Goal: Information Seeking & Learning: Learn about a topic

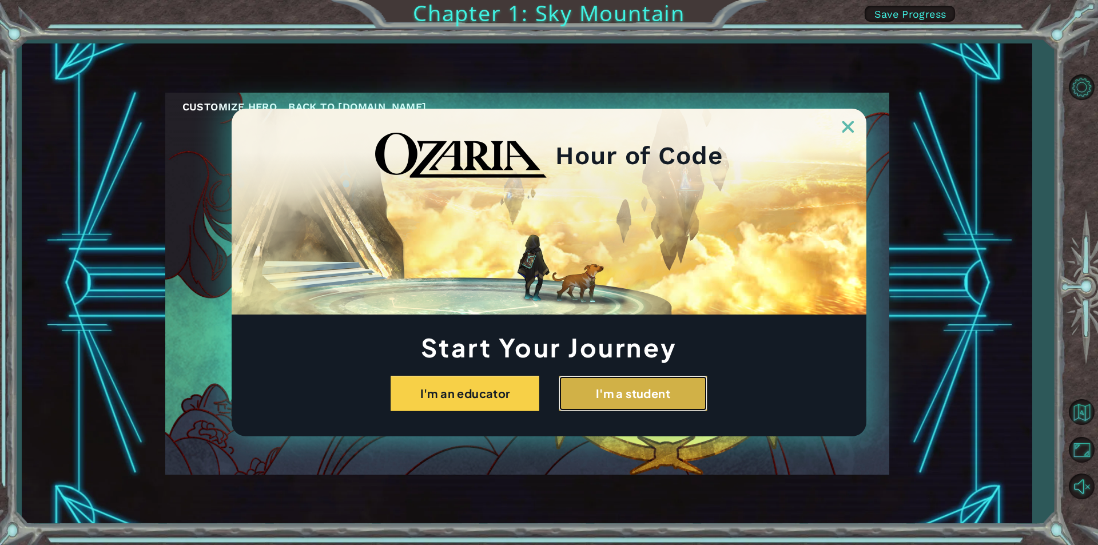
click at [618, 390] on button "I'm a student" at bounding box center [633, 393] width 149 height 35
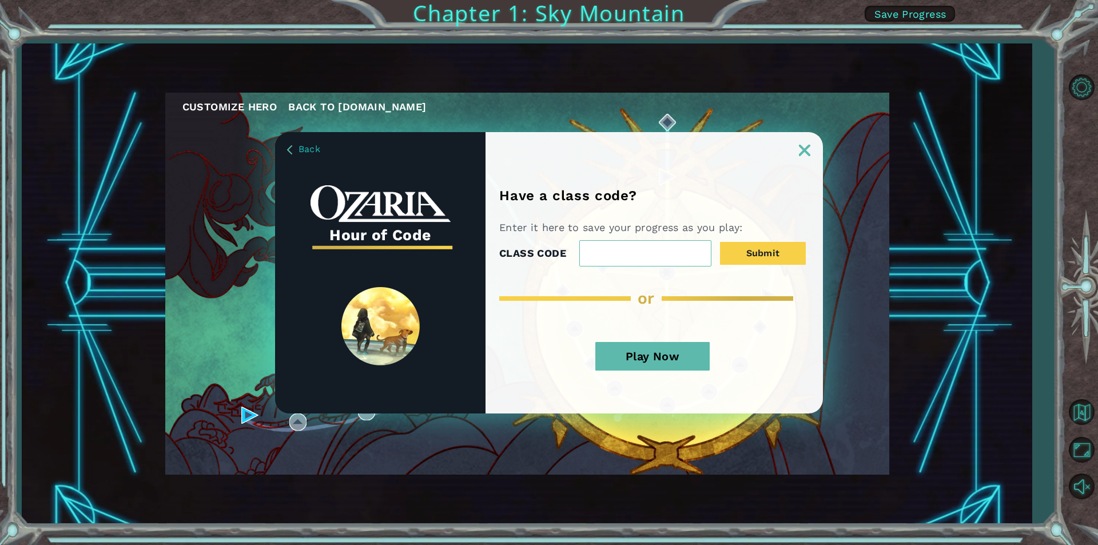
click at [804, 146] on img at bounding box center [804, 150] width 11 height 11
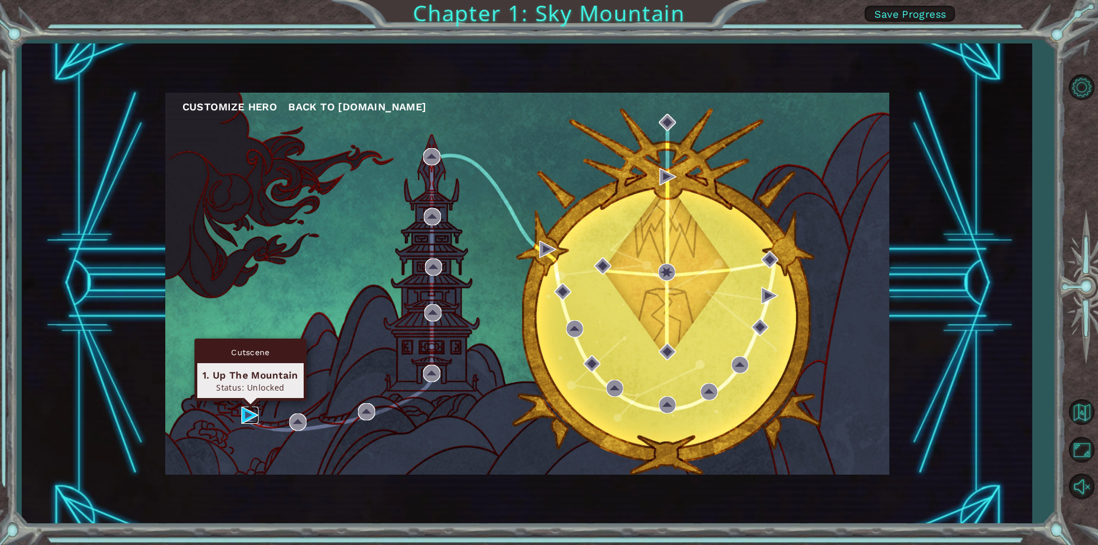
click at [256, 415] on img at bounding box center [249, 415] width 17 height 17
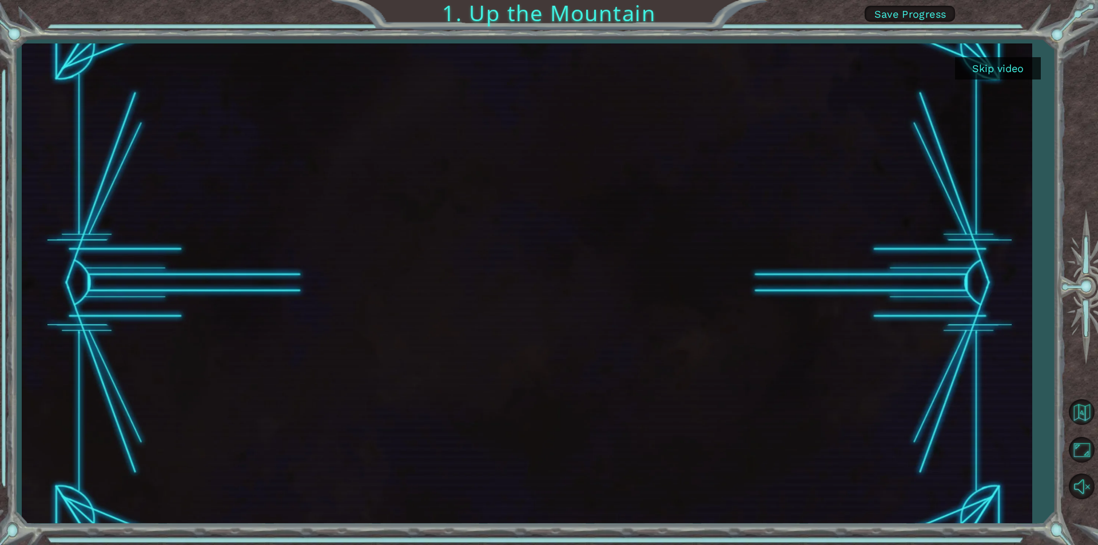
click at [1010, 66] on button "Skip video" at bounding box center [998, 68] width 86 height 22
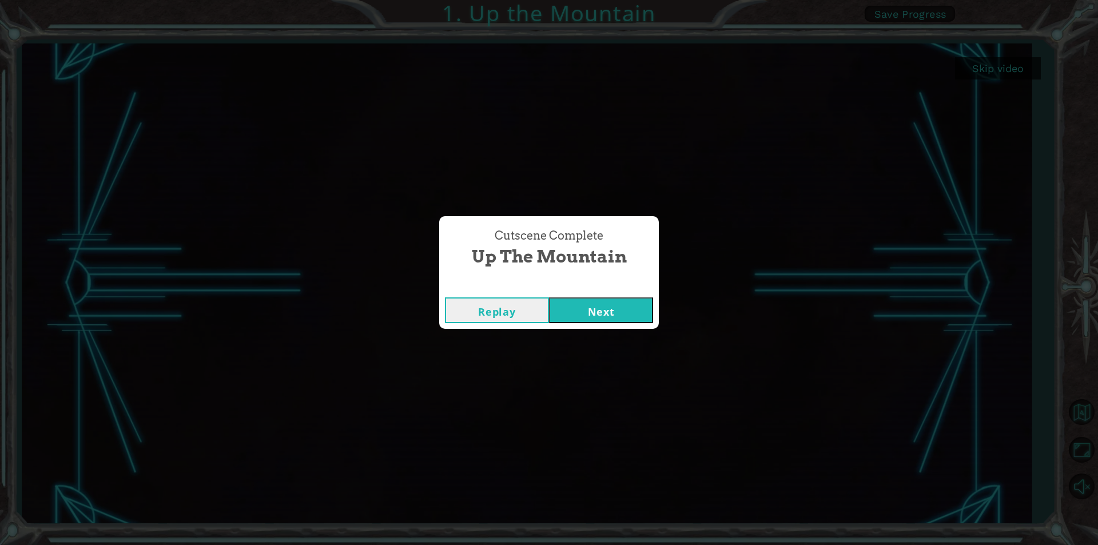
click at [577, 305] on button "Next" at bounding box center [601, 310] width 104 height 26
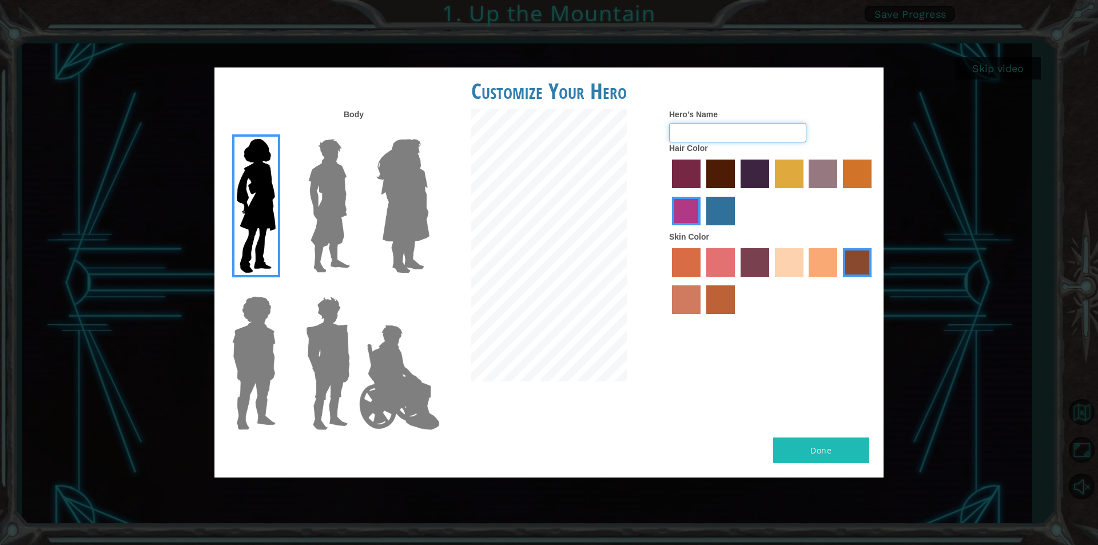
click at [692, 140] on input "Hero's Name" at bounding box center [737, 132] width 137 height 19
type input "dddd"
click at [322, 171] on img at bounding box center [329, 205] width 51 height 143
click at [355, 132] on input "Hero Lars" at bounding box center [355, 132] width 0 height 0
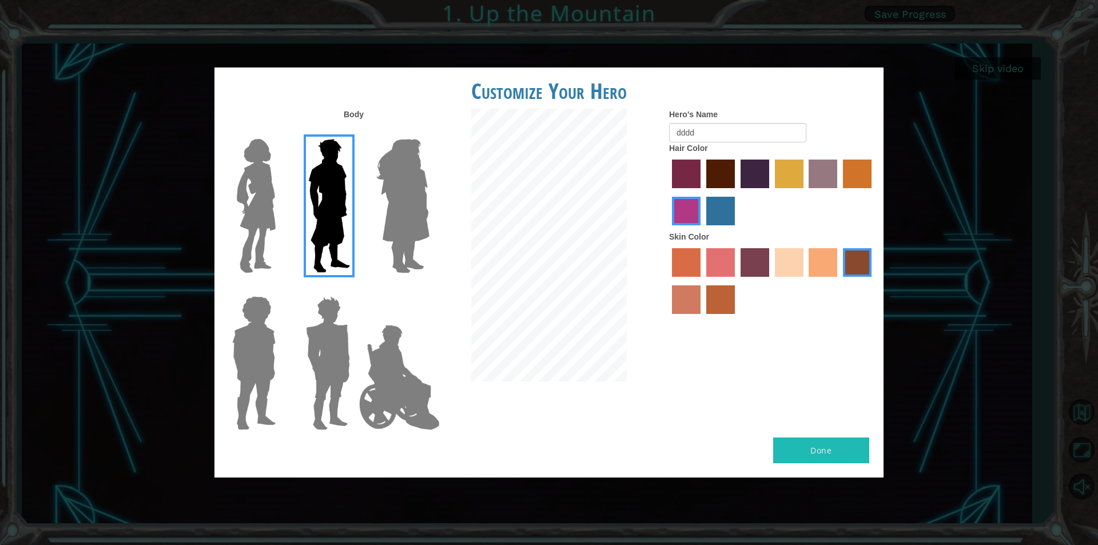
click at [339, 300] on img at bounding box center [327, 363] width 53 height 143
click at [355, 289] on input "Hero Garnet" at bounding box center [355, 289] width 0 height 0
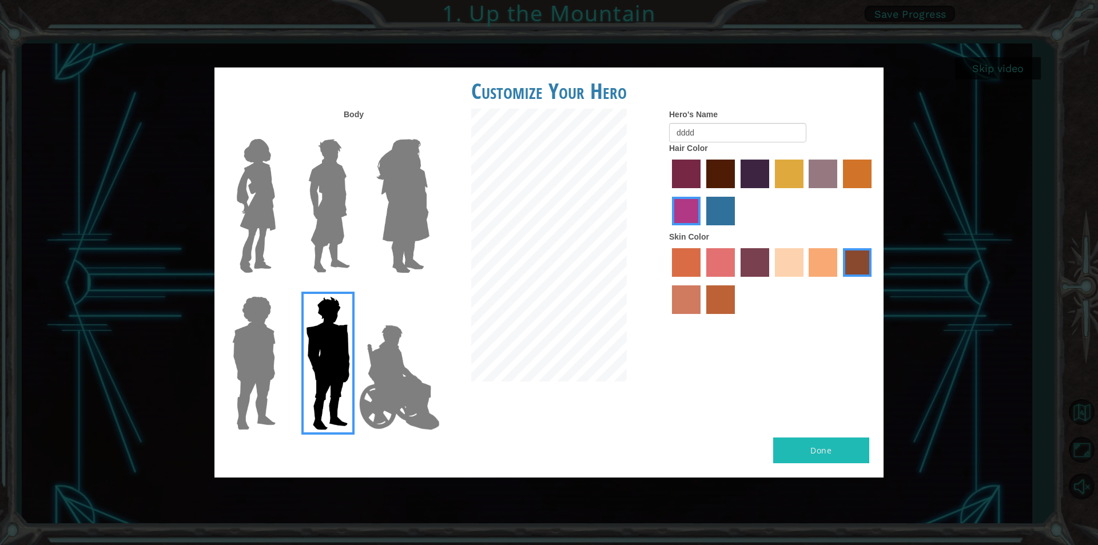
click at [814, 273] on label "tacao skin color" at bounding box center [823, 262] width 29 height 29
click at [805, 281] on input "tacao skin color" at bounding box center [805, 281] width 0 height 0
click at [408, 341] on img at bounding box center [400, 377] width 90 height 114
click at [429, 289] on input "Hero Jamie" at bounding box center [429, 289] width 0 height 0
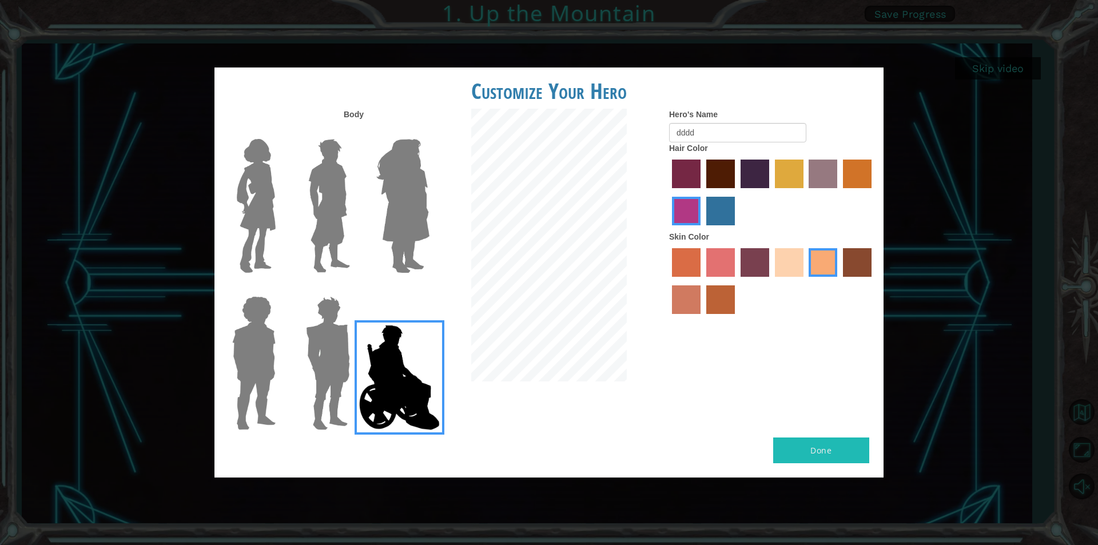
click at [268, 327] on img at bounding box center [254, 363] width 53 height 143
click at [280, 289] on input "Hero Steven" at bounding box center [280, 289] width 0 height 0
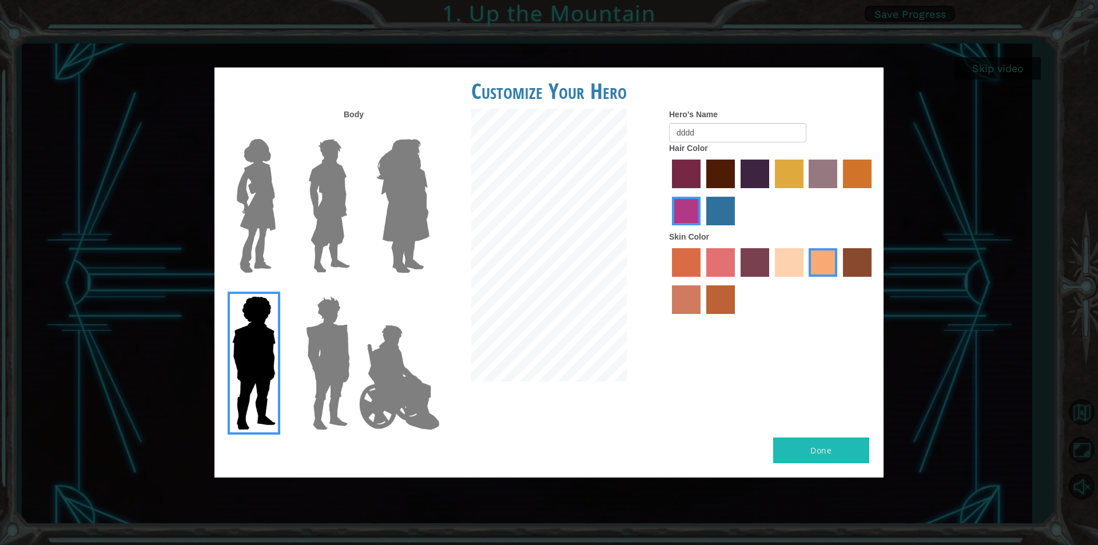
click at [689, 176] on label "paprika hair color" at bounding box center [686, 174] width 29 height 29
click at [668, 192] on input "paprika hair color" at bounding box center [668, 192] width 0 height 0
click at [718, 178] on label "maroon hair color" at bounding box center [721, 174] width 29 height 29
click at [702, 192] on input "maroon hair color" at bounding box center [702, 192] width 0 height 0
click at [746, 176] on label "hot purple hair color" at bounding box center [755, 174] width 29 height 29
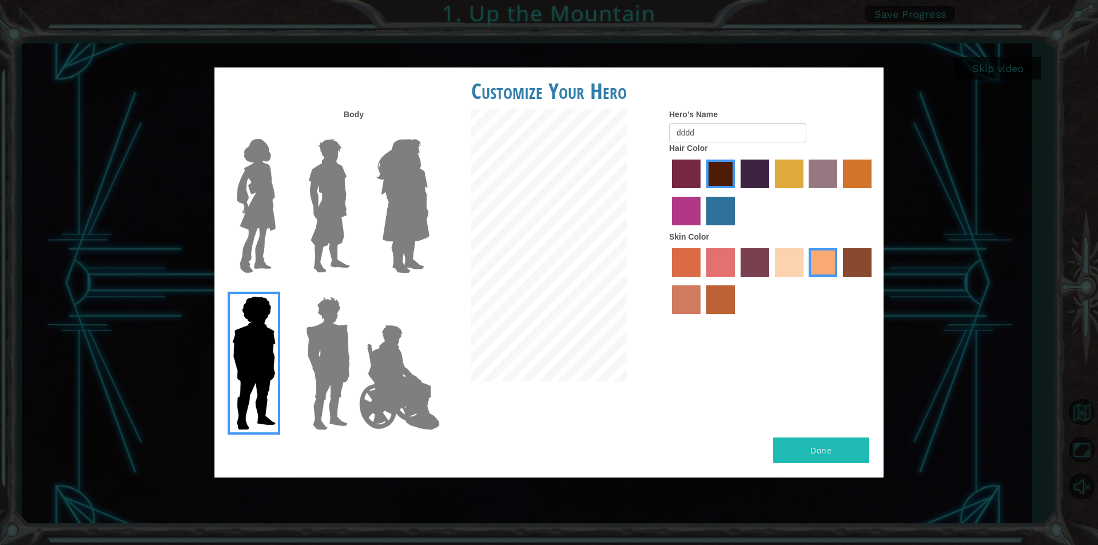
click at [737, 192] on input "hot purple hair color" at bounding box center [737, 192] width 0 height 0
click at [838, 458] on button "Done" at bounding box center [821, 451] width 96 height 26
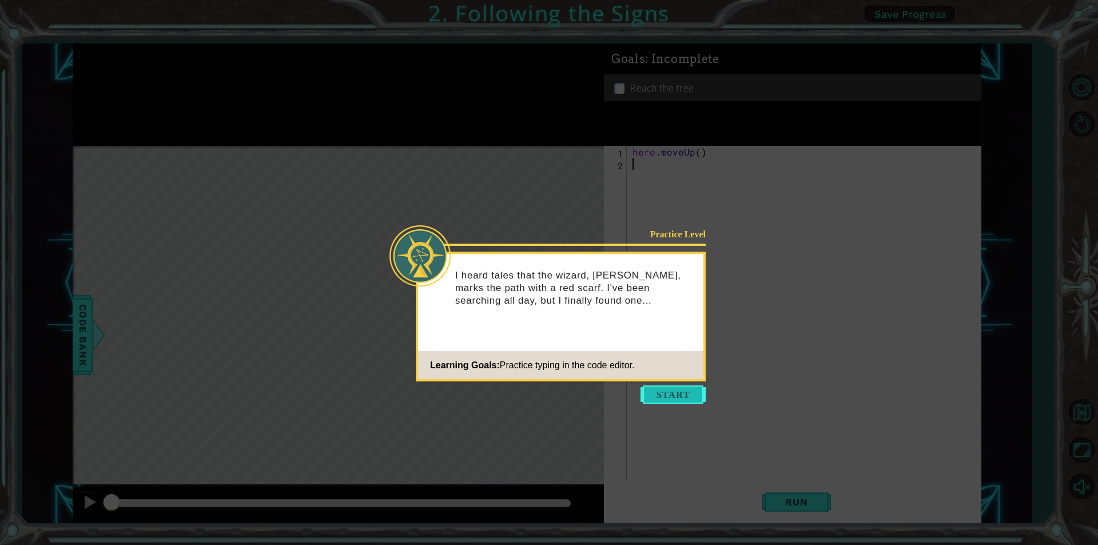
click at [669, 402] on button "Start" at bounding box center [673, 395] width 65 height 18
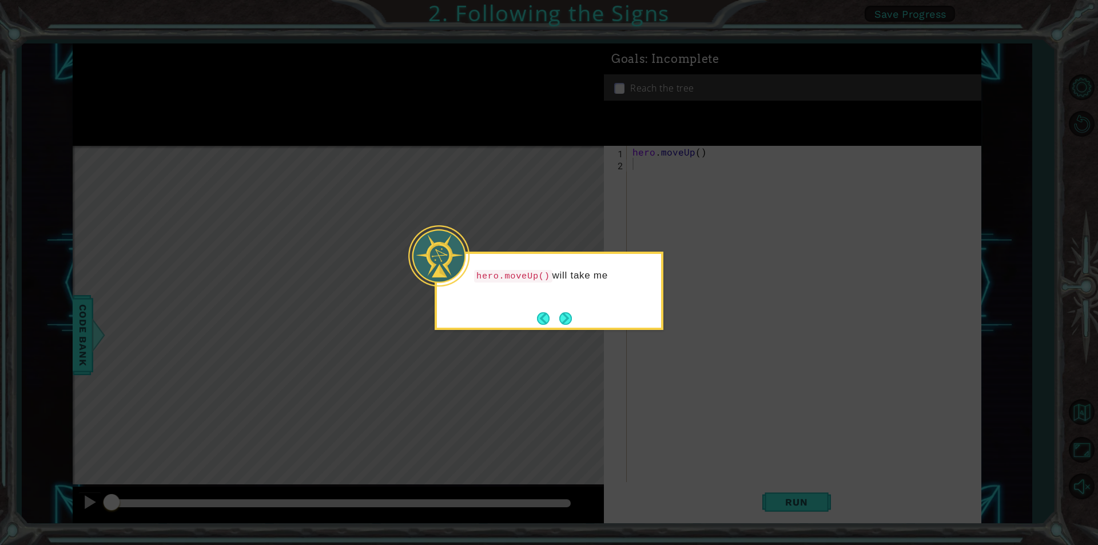
click at [572, 322] on button "Next" at bounding box center [565, 318] width 13 height 13
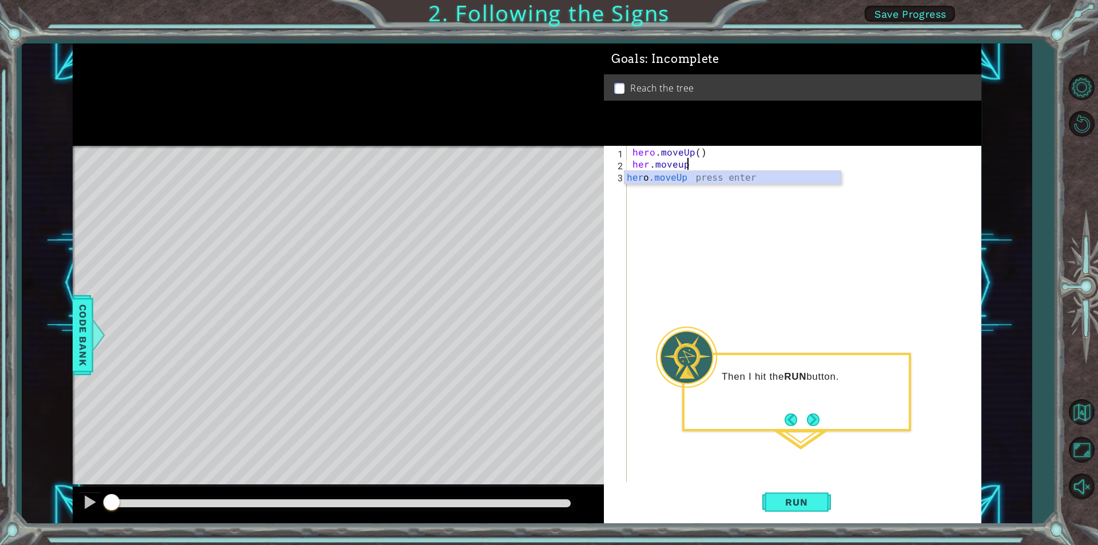
scroll to position [0, 3]
type textarea "her.moveup()"
